Goal: Information Seeking & Learning: Find specific fact

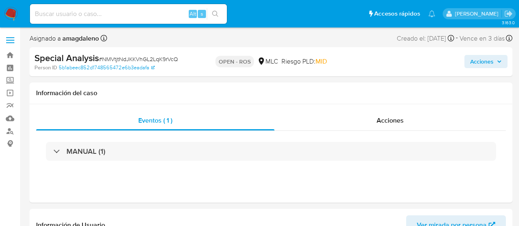
select select "10"
click at [10, 10] on img at bounding box center [11, 14] width 14 height 14
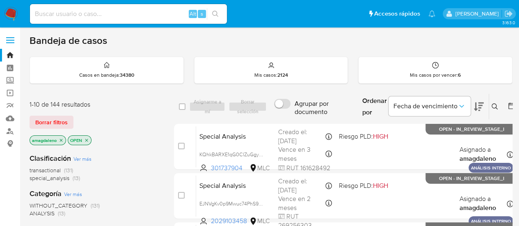
click at [120, 108] on div "1-10 de 144 resultados" at bounding box center [95, 104] width 131 height 9
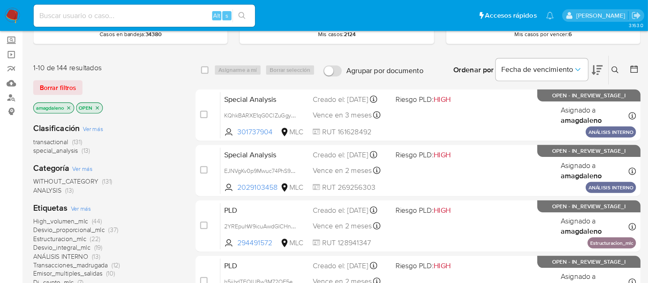
scroll to position [44, 0]
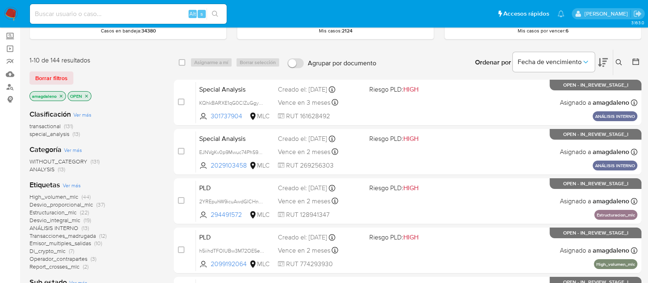
drag, startPoint x: 518, startPoint y: 86, endPoint x: 647, endPoint y: 107, distance: 131.4
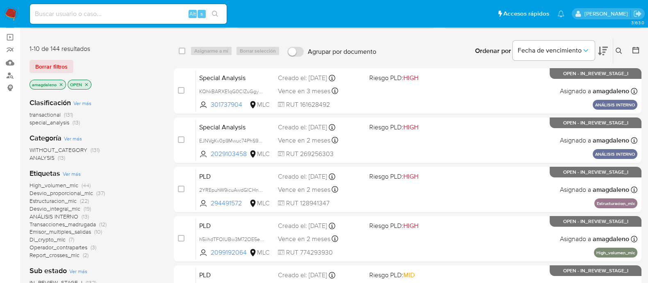
scroll to position [52, 0]
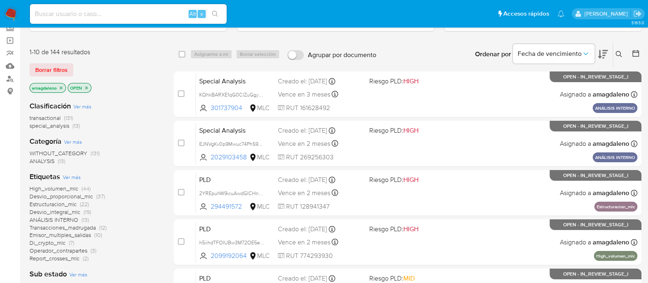
click at [525, 52] on icon at bounding box center [603, 54] width 10 height 9
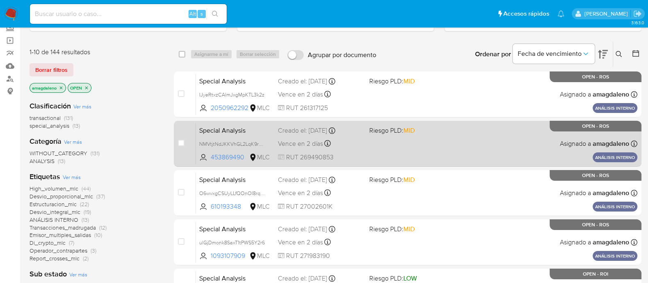
click at [406, 153] on div "Special Analysis NMVtjtNdJKKVhGL2LqK9rVcQ 453869490 MLC Riesgo PLD: MID Creado …" at bounding box center [417, 143] width 442 height 41
click at [452, 148] on div "Special Analysis NMVtjtNdJKKVhGL2LqK9rVcQ 453869490 MLC Riesgo PLD: MID Creado …" at bounding box center [417, 143] width 442 height 41
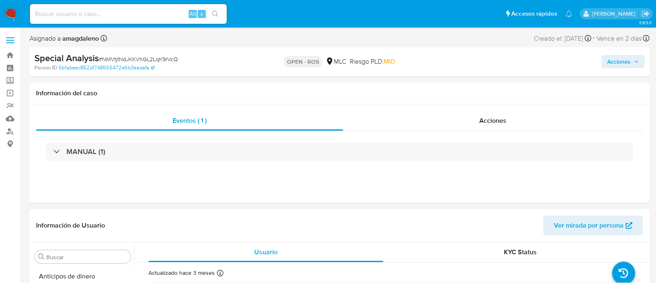
select select "10"
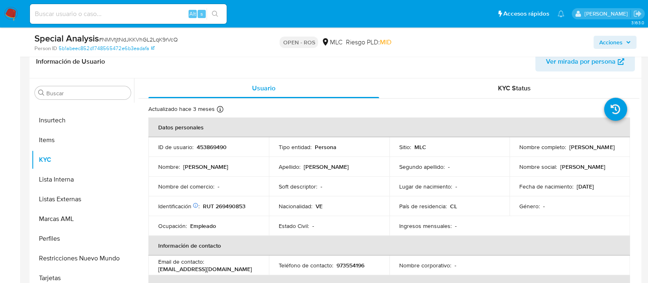
scroll to position [135, 0]
click at [215, 147] on p "453869490" at bounding box center [212, 146] width 30 height 7
copy p "453869490"
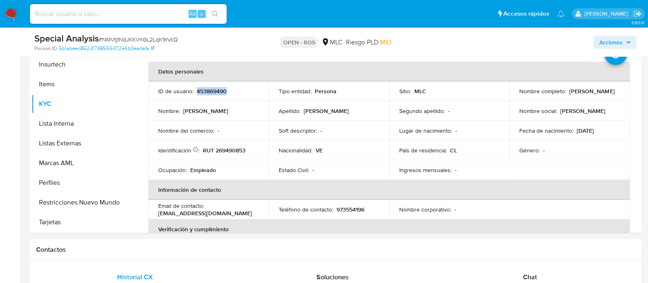
scroll to position [197, 0]
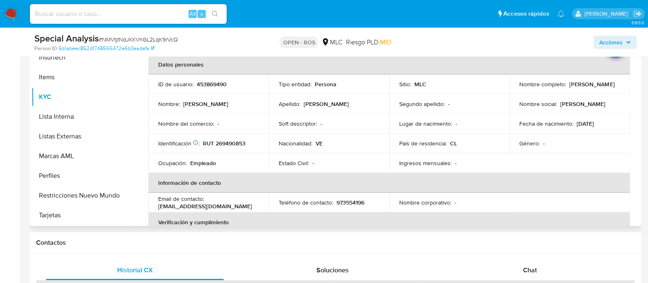
click at [232, 142] on p "RUT 269490853" at bounding box center [224, 142] width 43 height 7
copy p "269490853"
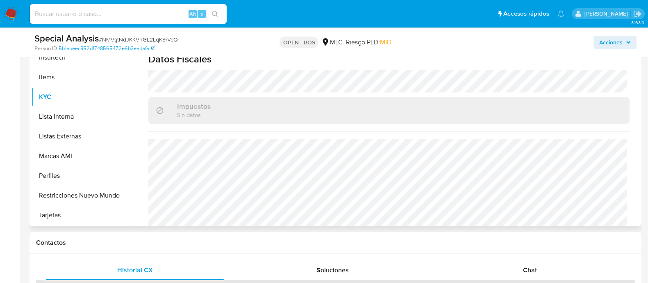
scroll to position [459, 0]
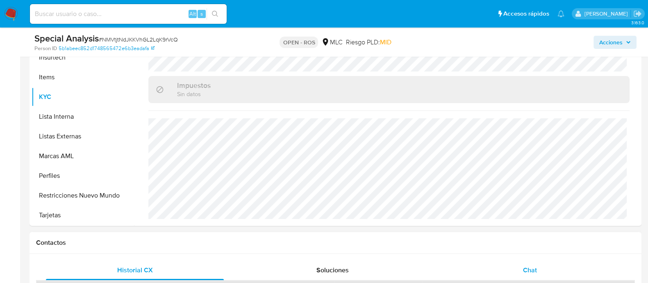
click at [531, 266] on span "Chat" at bounding box center [530, 269] width 14 height 9
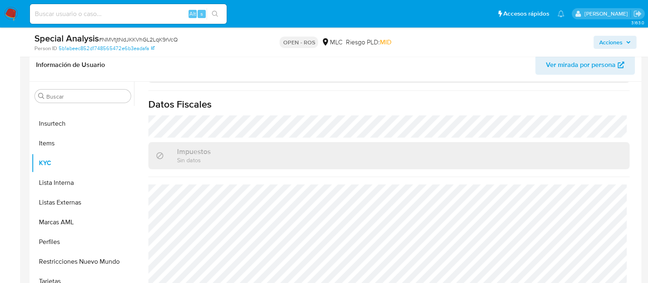
scroll to position [0, 0]
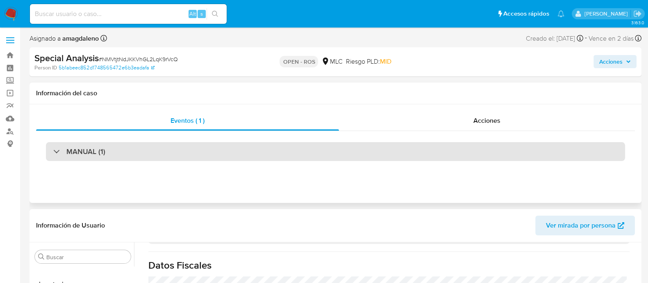
click at [170, 149] on div "MANUAL (1)" at bounding box center [336, 151] width 580 height 19
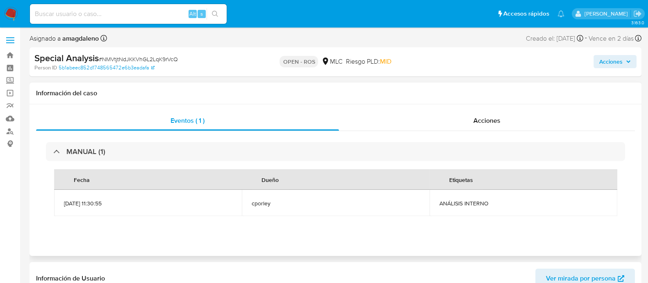
click at [377, 138] on div "MANUAL (1) Fecha Dueño Etiquetas 15/07/2025 11:30:55 cporley ANÁLISIS INTERNO" at bounding box center [335, 183] width 599 height 104
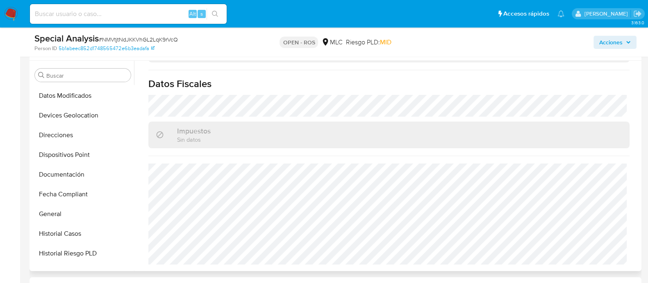
scroll to position [179, 0]
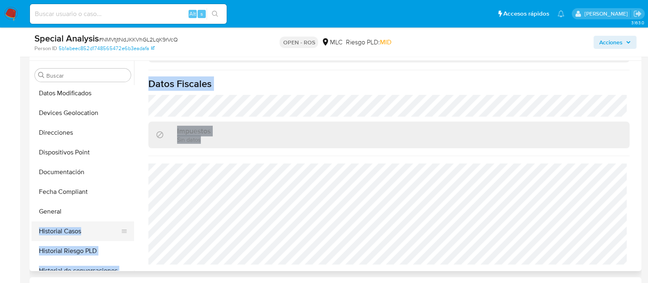
drag, startPoint x: 134, startPoint y: 182, endPoint x: 129, endPoint y: 228, distance: 46.2
click at [129, 228] on div "Buscar Anticipos de dinero Aprobadores Aprobados Archivos adjuntos CBP CBT Cruc…" at bounding box center [336, 166] width 608 height 210
click at [128, 205] on button "General" at bounding box center [80, 211] width 96 height 20
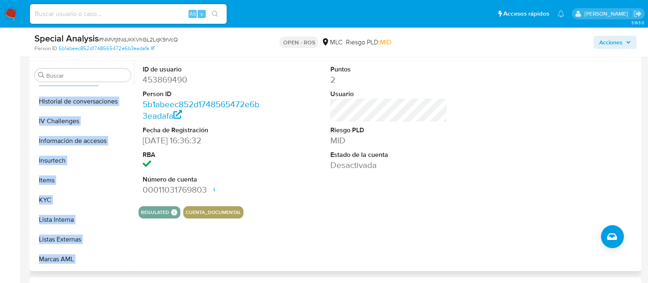
scroll to position [346, 0]
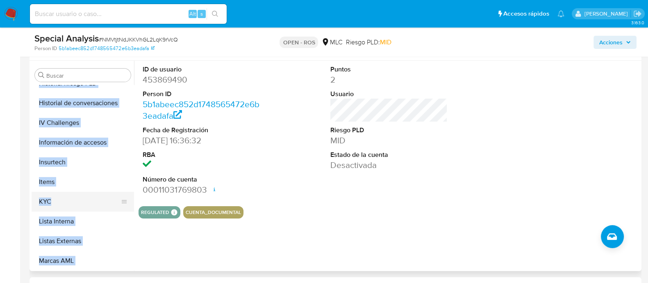
click at [96, 205] on button "KYC" at bounding box center [80, 202] width 96 height 20
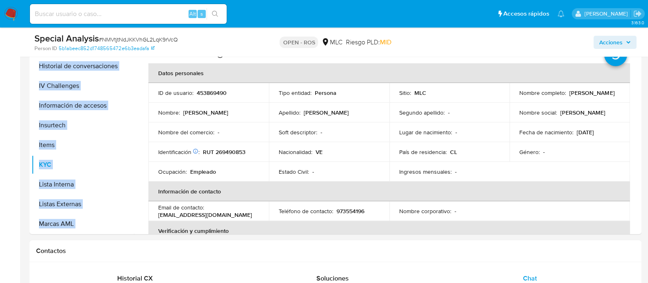
scroll to position [240, 0]
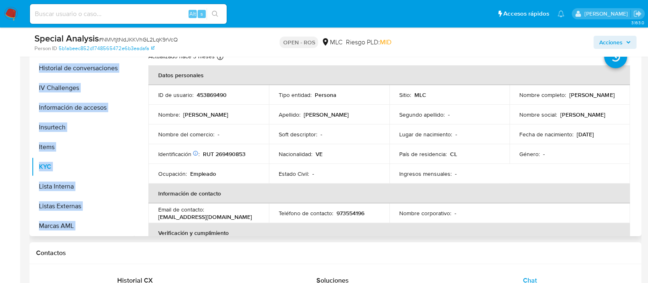
drag, startPoint x: 518, startPoint y: 98, endPoint x: 596, endPoint y: 101, distance: 78.0
click at [596, 101] on td "Nombre completo : Eduardo Jose Millan Marquez" at bounding box center [570, 95] width 121 height 20
copy p "Eduardo Jose Millan Marquez"
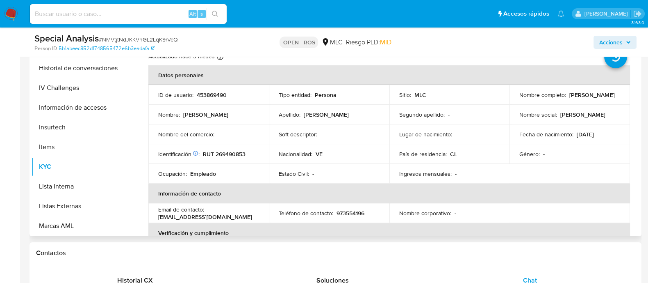
click at [232, 155] on p "RUT 269490853" at bounding box center [224, 153] width 43 height 7
copy p "269490853"
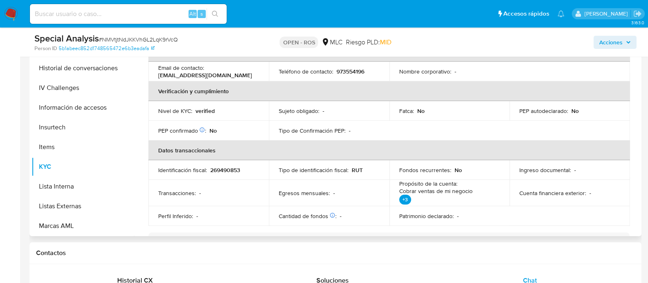
scroll to position [96, 0]
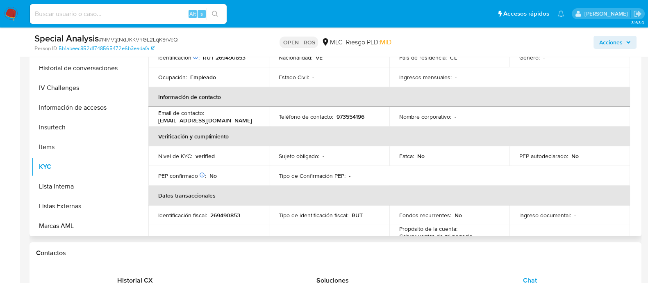
click at [164, 120] on p "millanm.eduardoj2101@gmail.com" at bounding box center [205, 119] width 94 height 7
drag, startPoint x: 158, startPoint y: 120, endPoint x: 245, endPoint y: 119, distance: 86.5
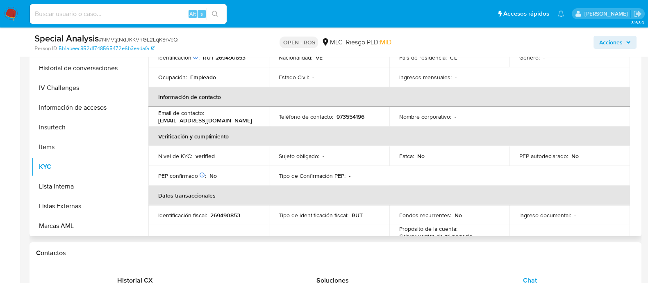
click at [245, 119] on div "Email de contacto : millanm.eduardoj2101@gmail.com" at bounding box center [208, 116] width 101 height 15
copy p "millanm.eduardoj2101@gmail.com"
click at [360, 109] on td "Teléfono de contacto : 973554196" at bounding box center [329, 117] width 121 height 20
click at [351, 115] on p "973554196" at bounding box center [351, 116] width 28 height 7
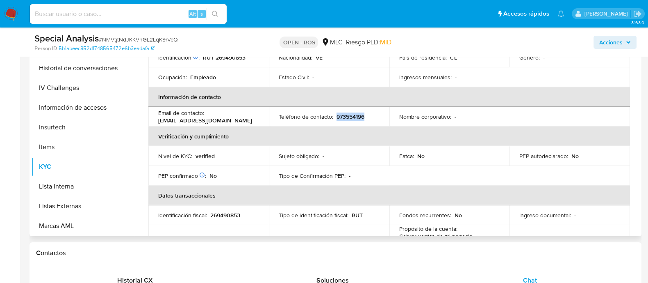
copy p "973554196"
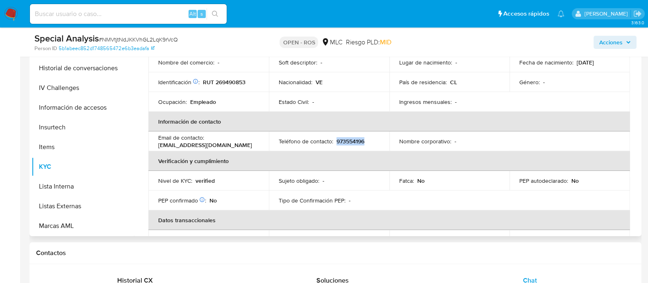
scroll to position [70, 0]
